Goal: Information Seeking & Learning: Compare options

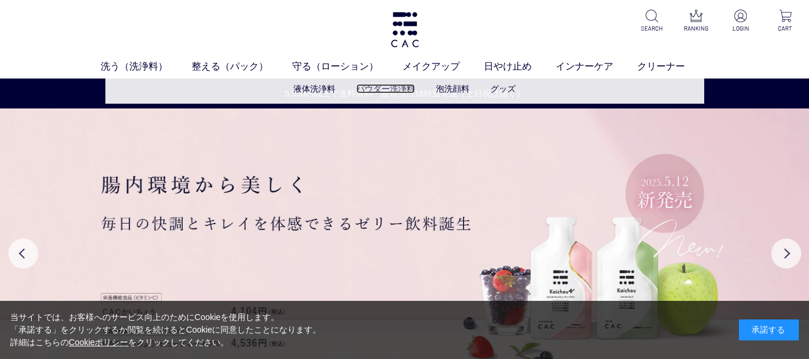
click at [395, 90] on link "パウダー洗浄料" at bounding box center [385, 89] width 59 height 10
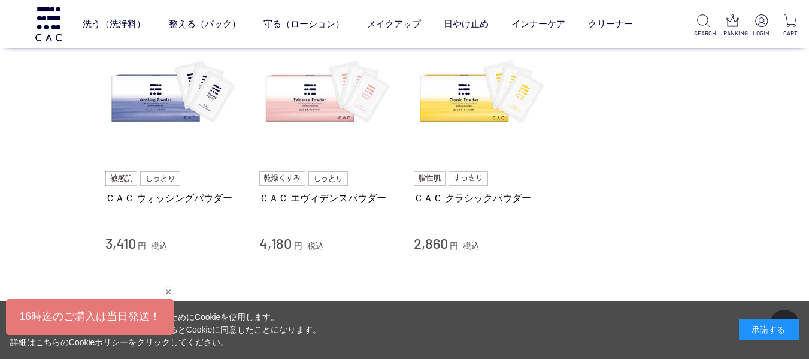
scroll to position [120, 0]
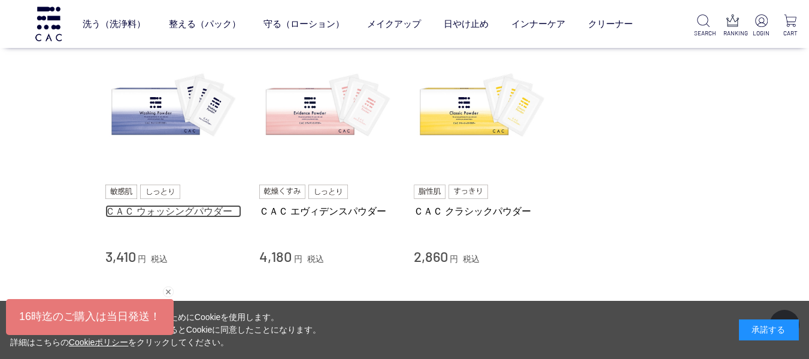
click at [159, 211] on link "ＣＡＣ ウォッシングパウダー" at bounding box center [173, 211] width 137 height 13
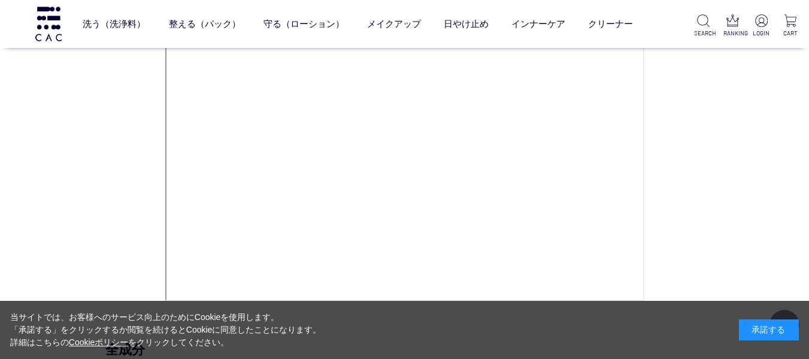
scroll to position [5092, 0]
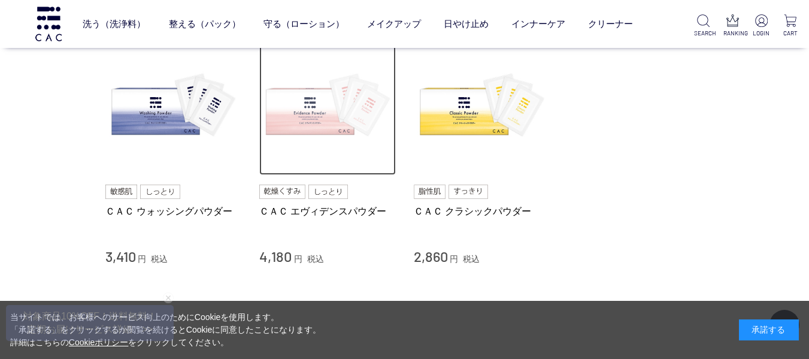
click at [323, 117] on img at bounding box center [327, 107] width 137 height 137
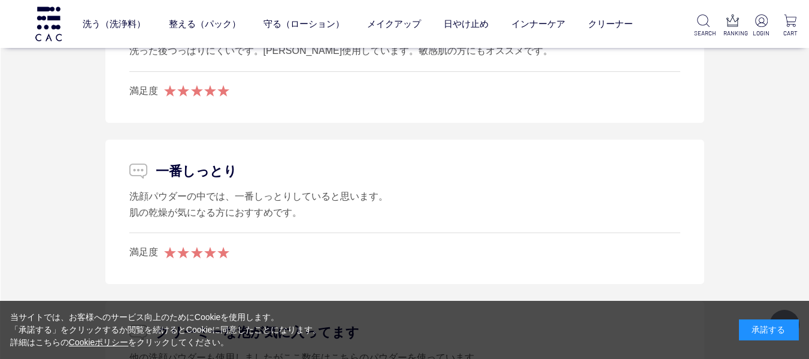
scroll to position [6350, 0]
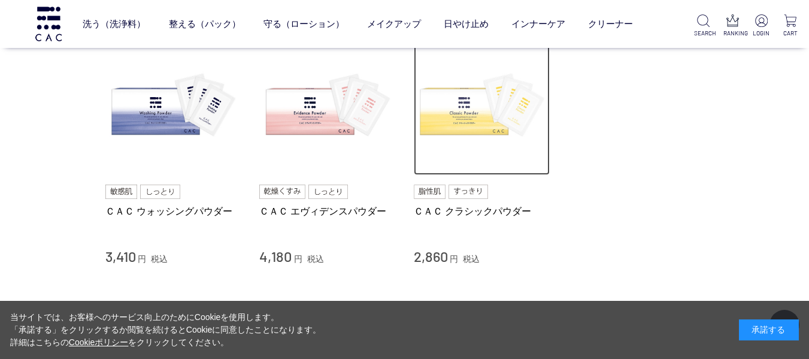
click at [461, 111] on img at bounding box center [482, 107] width 137 height 137
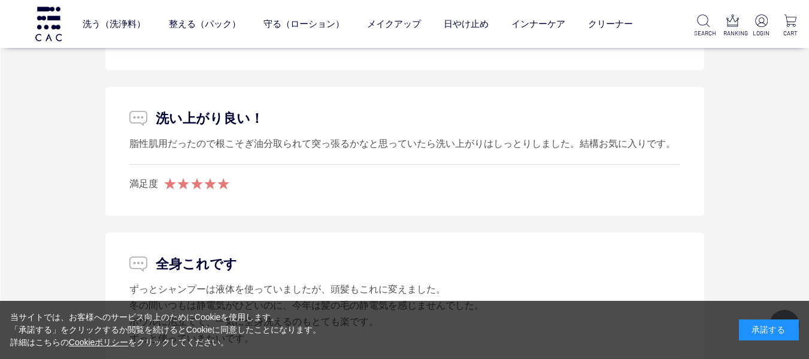
scroll to position [6170, 0]
